Goal: Transaction & Acquisition: Purchase product/service

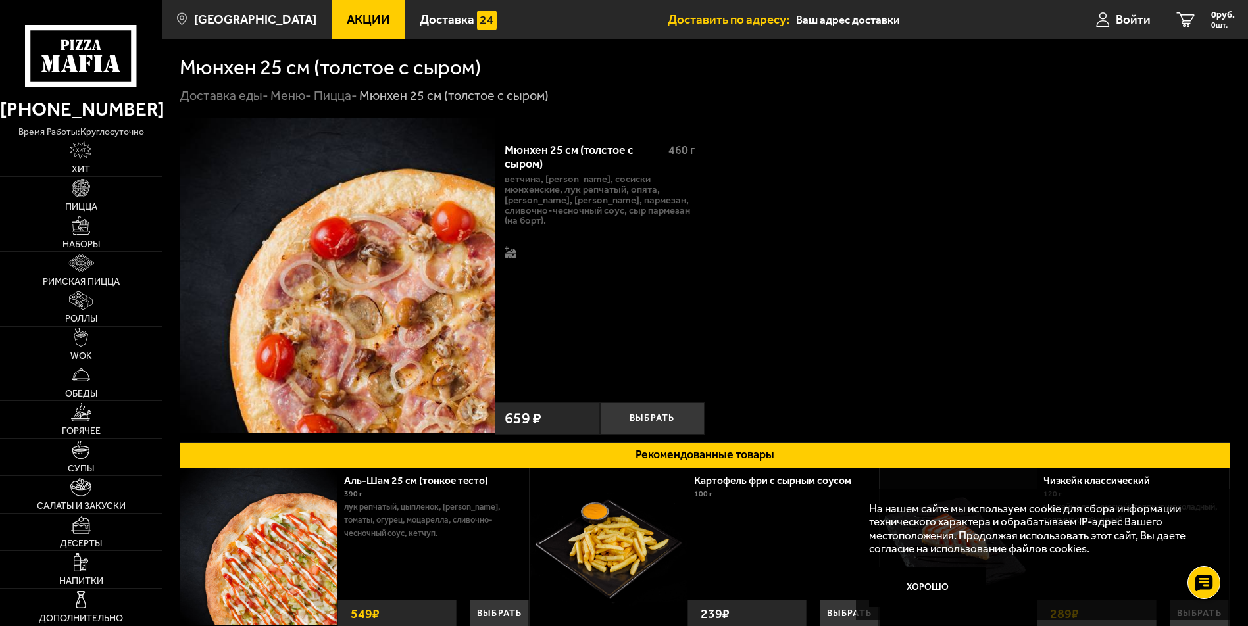
click at [961, 302] on div "Мюнхен 25 см (толстое с сыром) 460 г Топпинги ветчина, бекон, сосиски мюнхенски…" at bounding box center [705, 277] width 1051 height 318
click at [93, 198] on link "Пицца" at bounding box center [81, 195] width 163 height 37
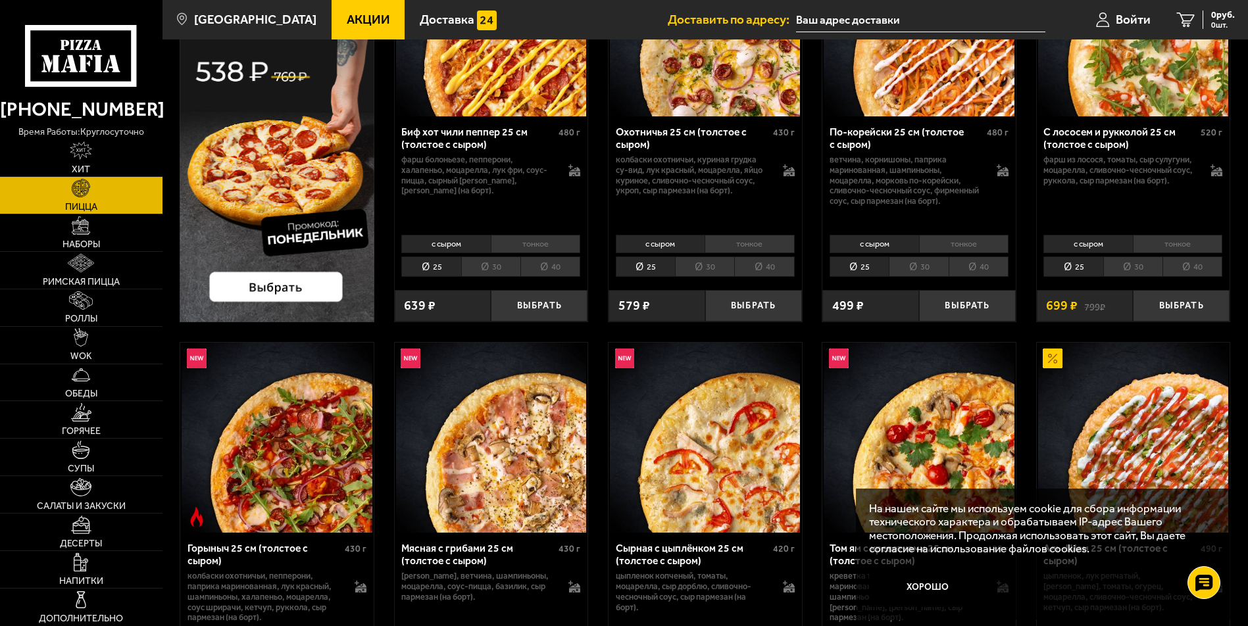
scroll to position [197, 0]
click at [716, 266] on li "30" at bounding box center [704, 266] width 59 height 20
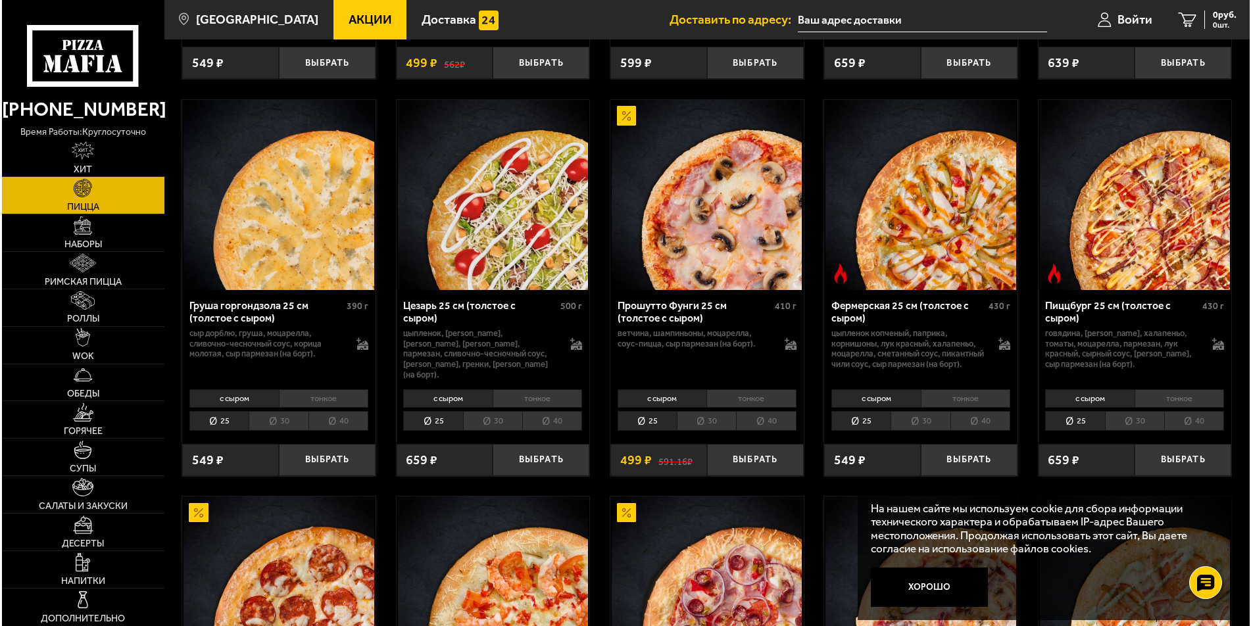
scroll to position [1250, 0]
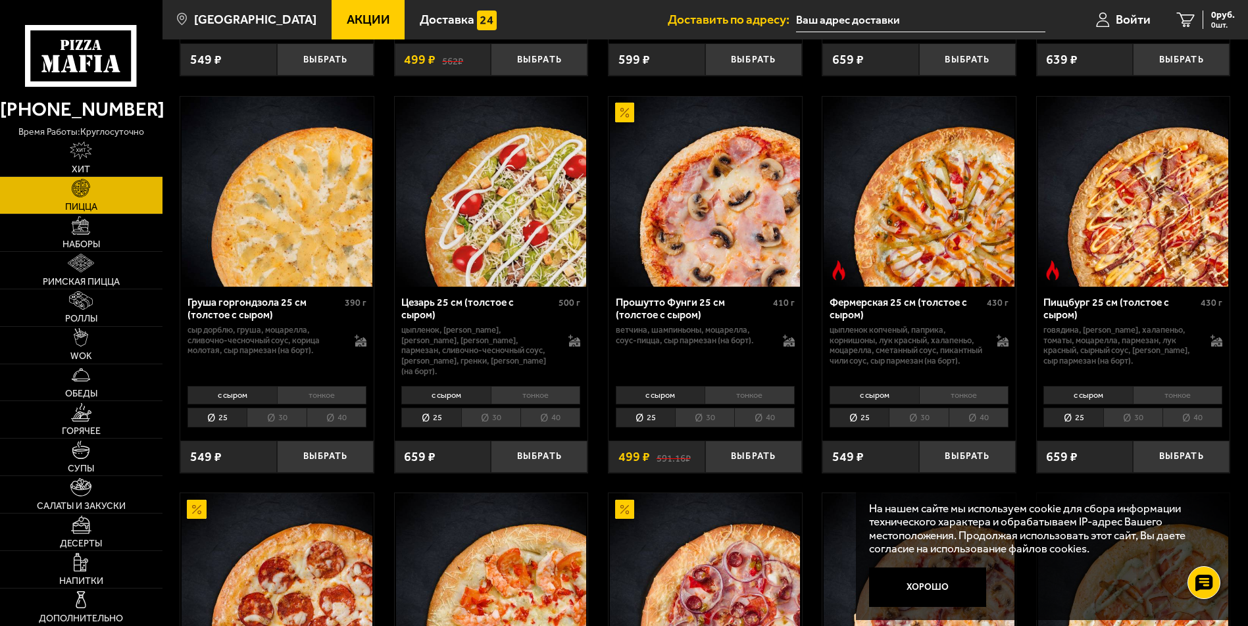
click at [222, 303] on div "Груша горгондзола 25 см (толстое с сыром)" at bounding box center [265, 309] width 154 height 25
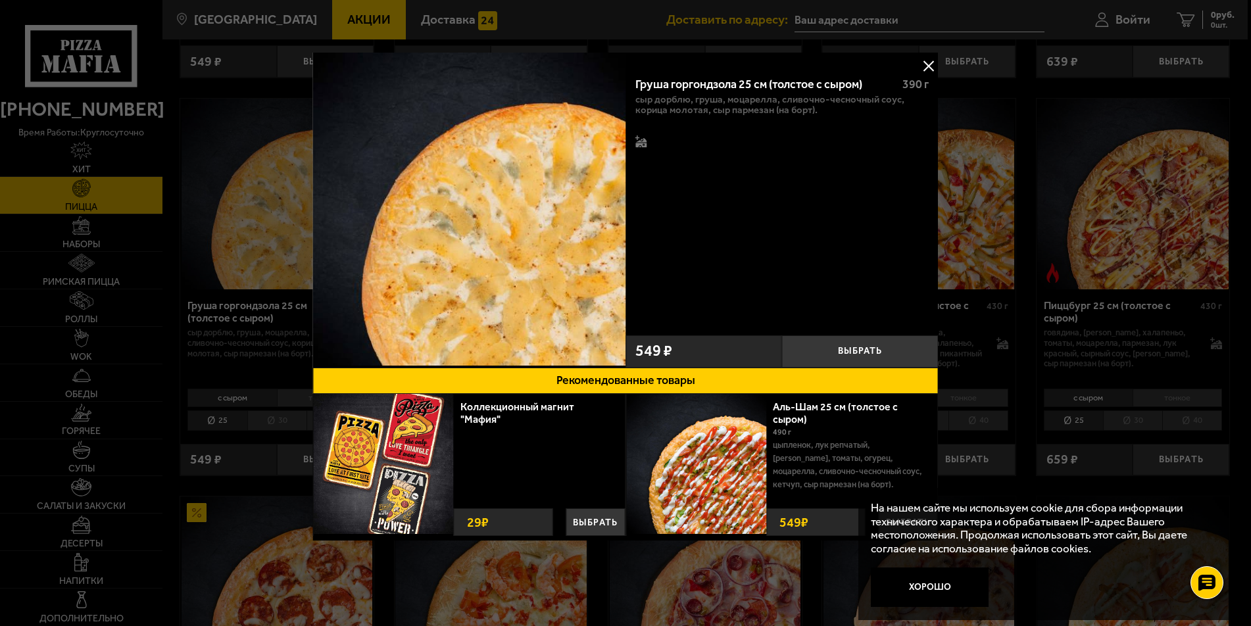
click at [564, 136] on img at bounding box center [469, 209] width 313 height 313
click at [934, 66] on button at bounding box center [929, 66] width 20 height 20
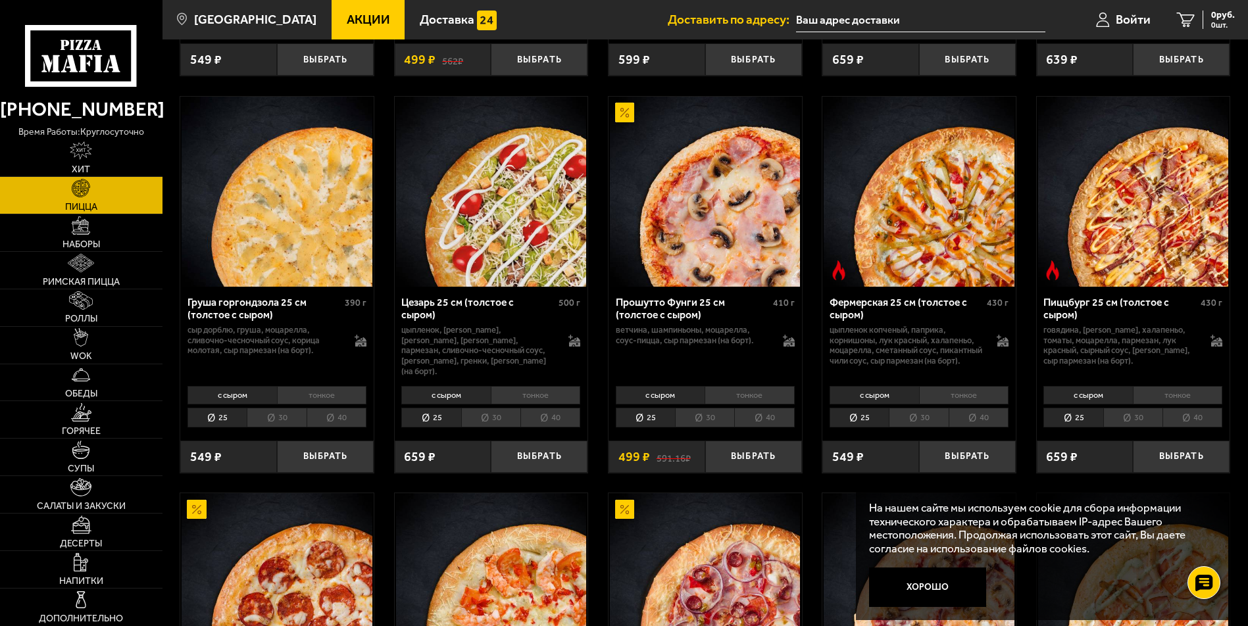
click at [264, 316] on div "Груша горгондзола 25 см (толстое с сыром)" at bounding box center [265, 309] width 154 height 25
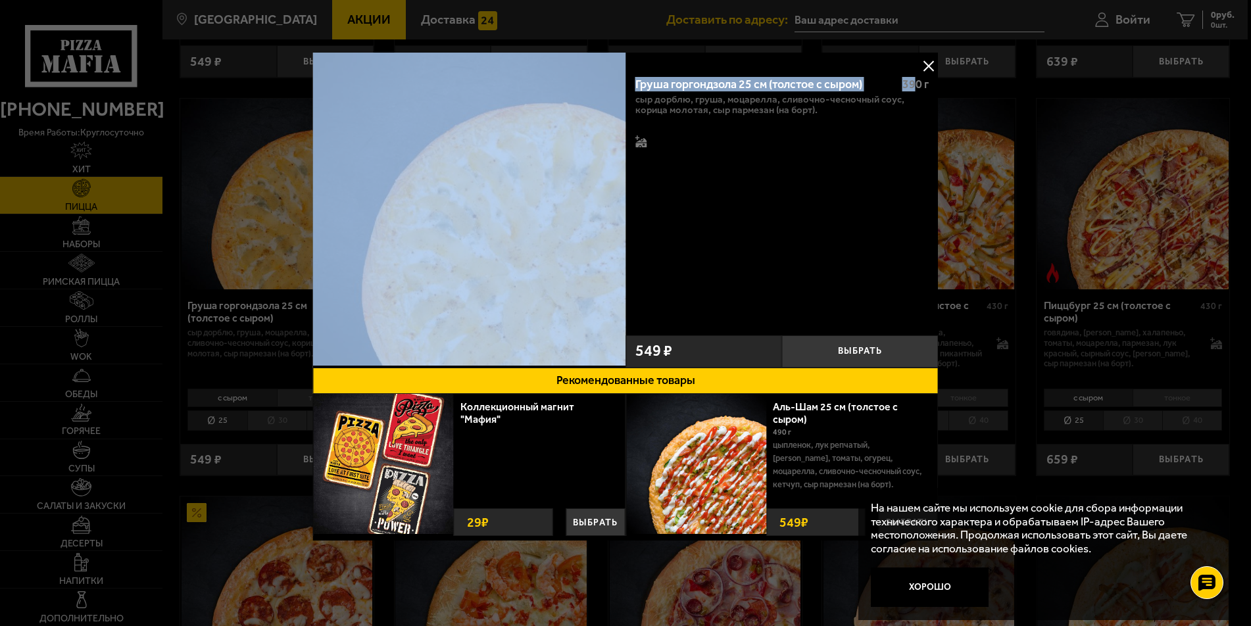
click at [919, 63] on div "Груша горгондзола 25 см (толстое с сыром) 390 г сыр дорблю, груша, моцарелла, с…" at bounding box center [626, 307] width 626 height 508
click at [921, 65] on button at bounding box center [929, 66] width 20 height 20
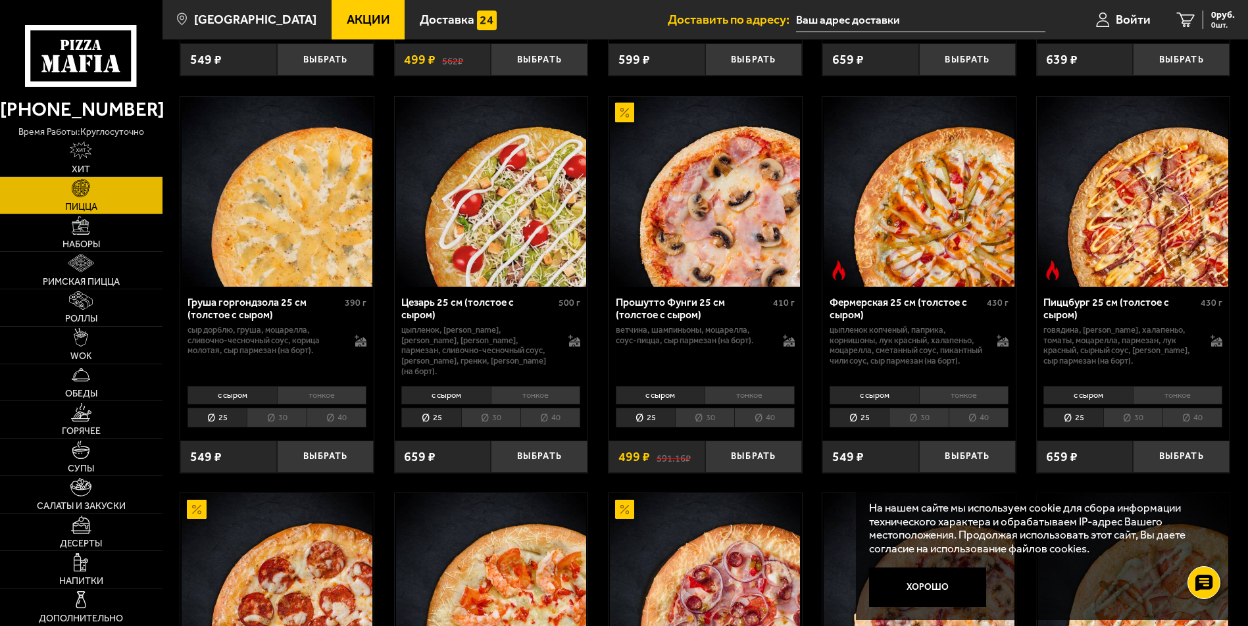
click at [304, 244] on img at bounding box center [277, 192] width 190 height 190
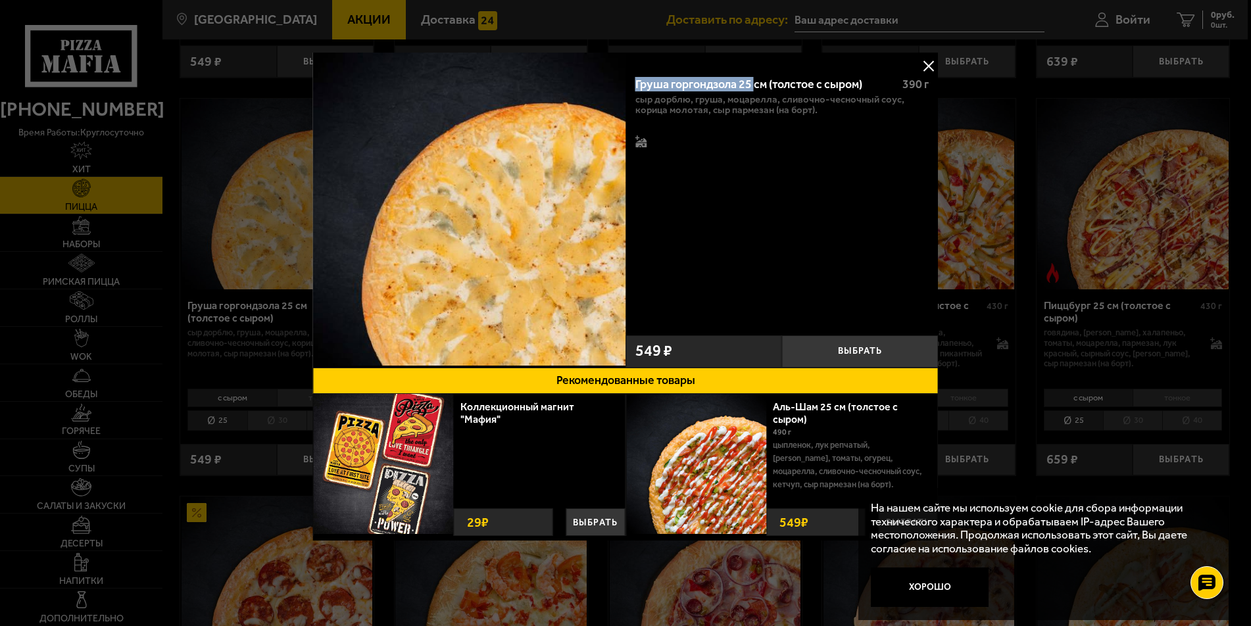
drag, startPoint x: 637, startPoint y: 86, endPoint x: 755, endPoint y: 89, distance: 118.5
click at [755, 89] on div "Груша горгондзола 25 см (толстое с сыром)" at bounding box center [764, 85] width 256 height 14
drag, startPoint x: 635, startPoint y: 101, endPoint x: 691, endPoint y: 101, distance: 55.9
click at [691, 101] on div "Груша горгондзола 25 см (толстое с сыром) 390 г сыр дорблю, груша, моцарелла, с…" at bounding box center [782, 197] width 313 height 263
drag, startPoint x: 635, startPoint y: 86, endPoint x: 737, endPoint y: 90, distance: 102.1
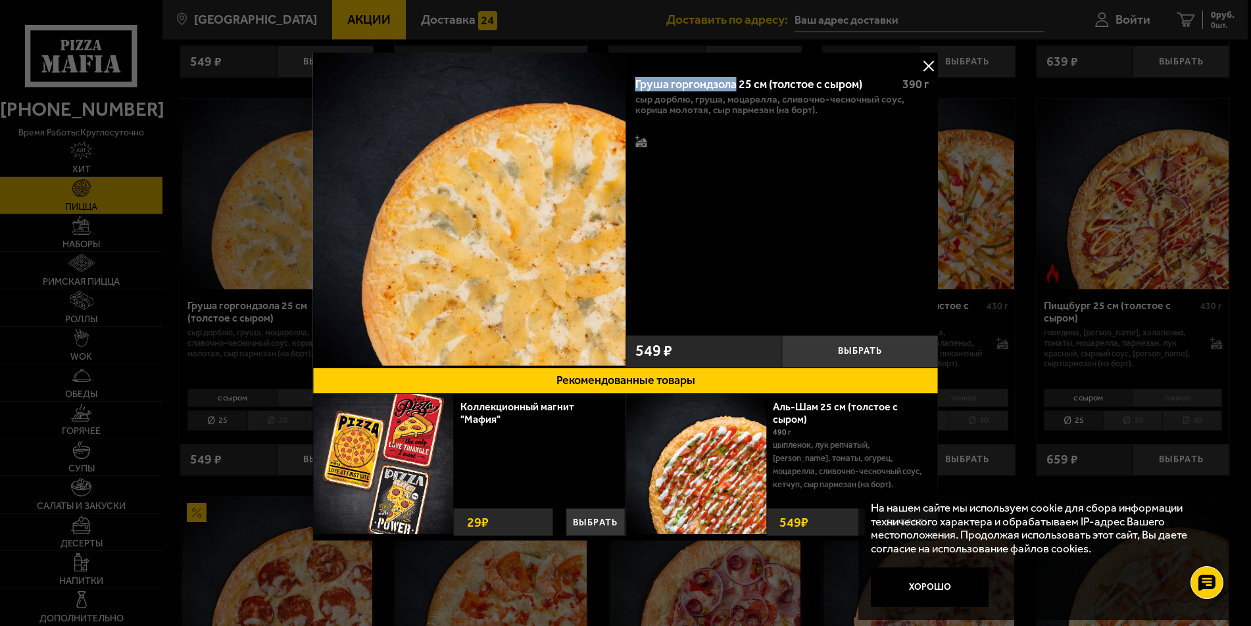
click at [737, 90] on div "Груша горгондзола 25 см (толстое с сыром)" at bounding box center [764, 85] width 256 height 14
drag, startPoint x: 638, startPoint y: 101, endPoint x: 689, endPoint y: 99, distance: 52.0
click at [689, 99] on p "сыр дорблю, груша, моцарелла, сливочно-чесночный соус, корица молотая, сыр парм…" at bounding box center [782, 105] width 293 height 21
